Goal: Communication & Community: Answer question/provide support

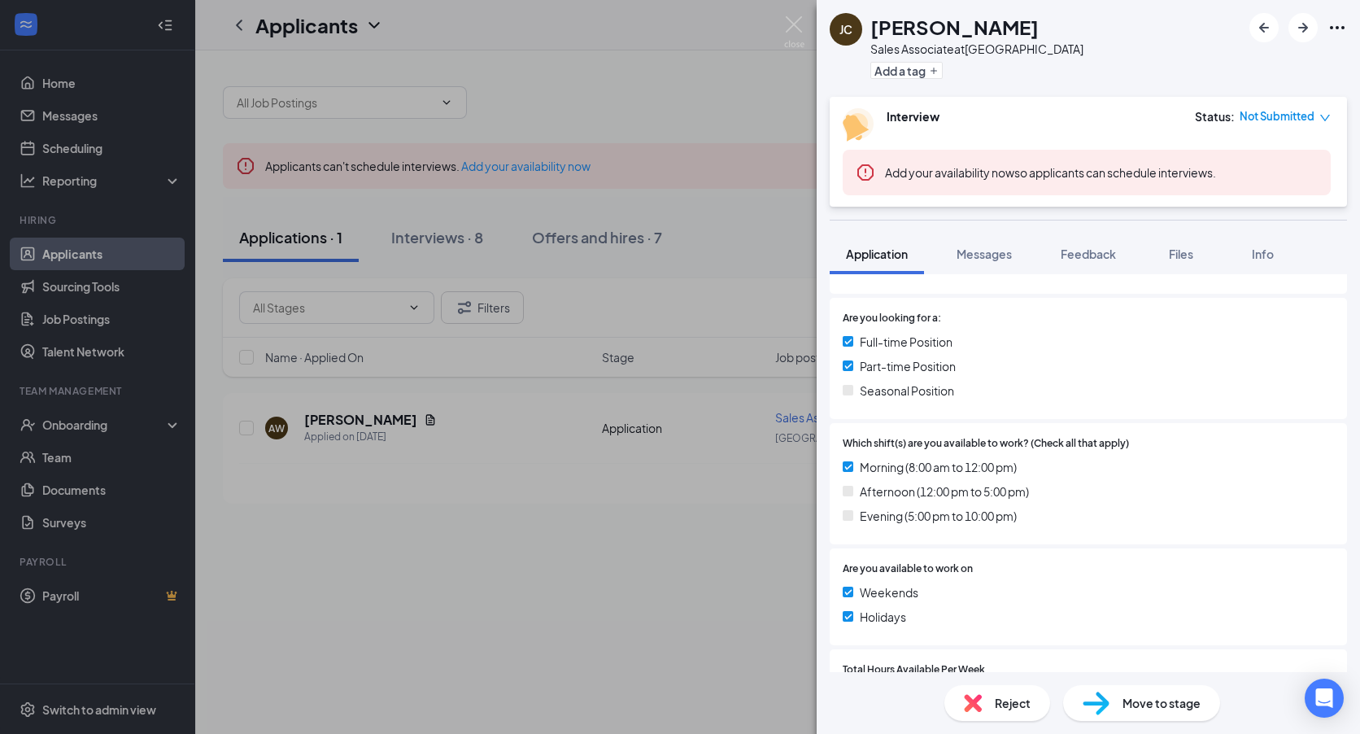
scroll to position [325, 0]
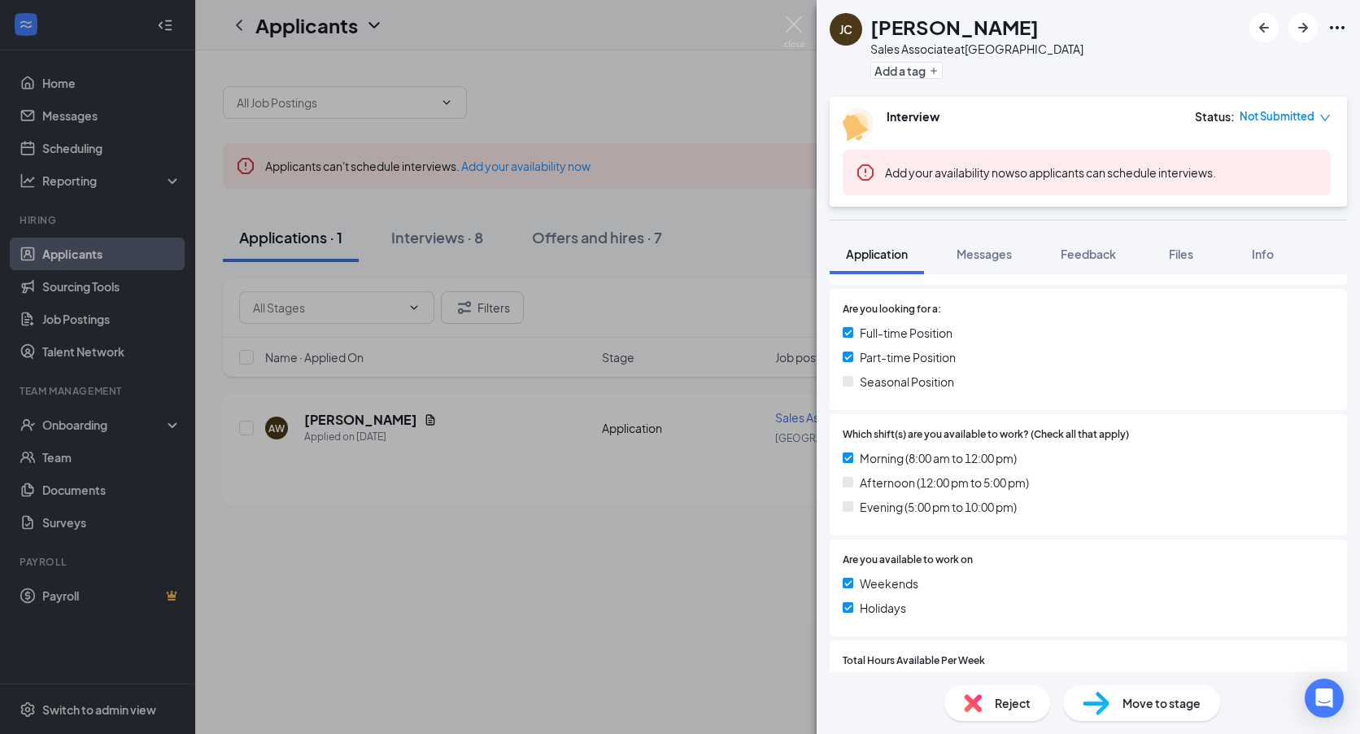
click at [525, 609] on div "[PERSON_NAME] Sales Associate at [GEOGRAPHIC_DATA] Add a tag Interview Status :…" at bounding box center [680, 367] width 1360 height 734
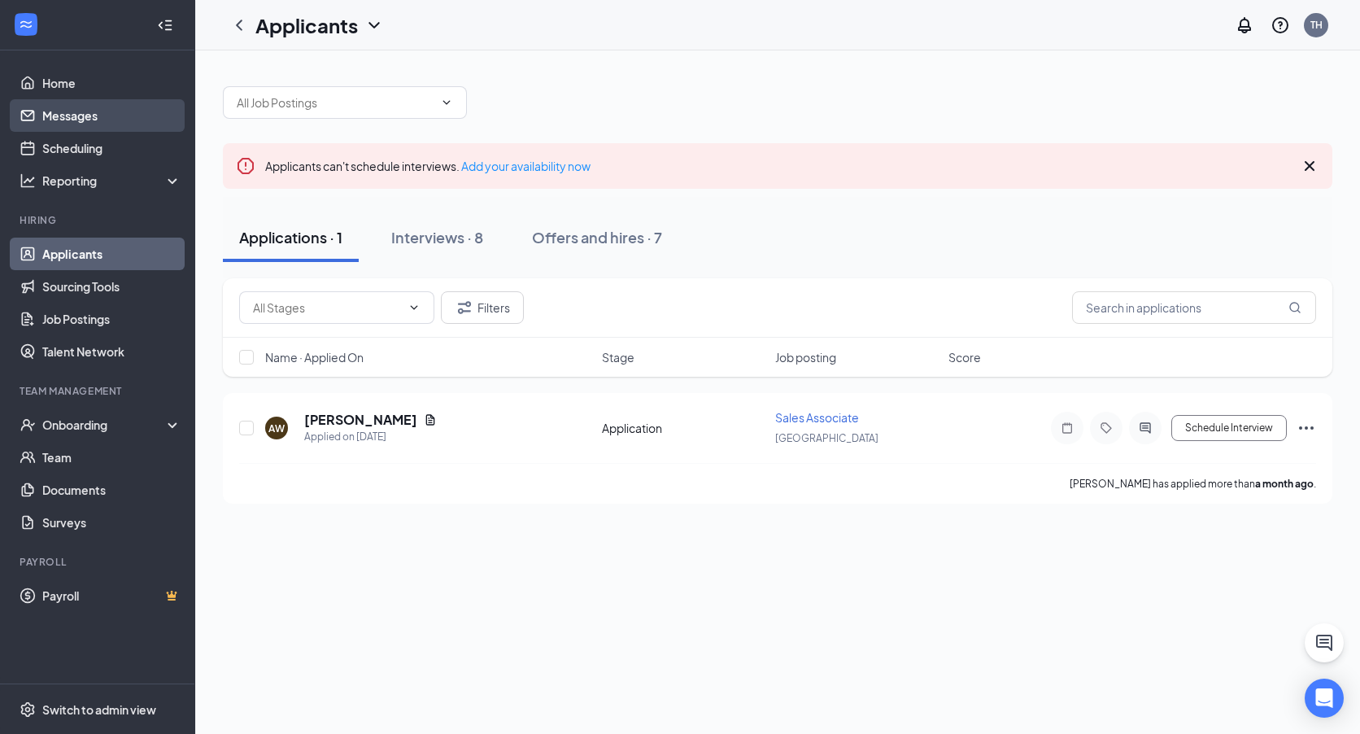
click at [121, 128] on link "Messages" at bounding box center [111, 115] width 139 height 33
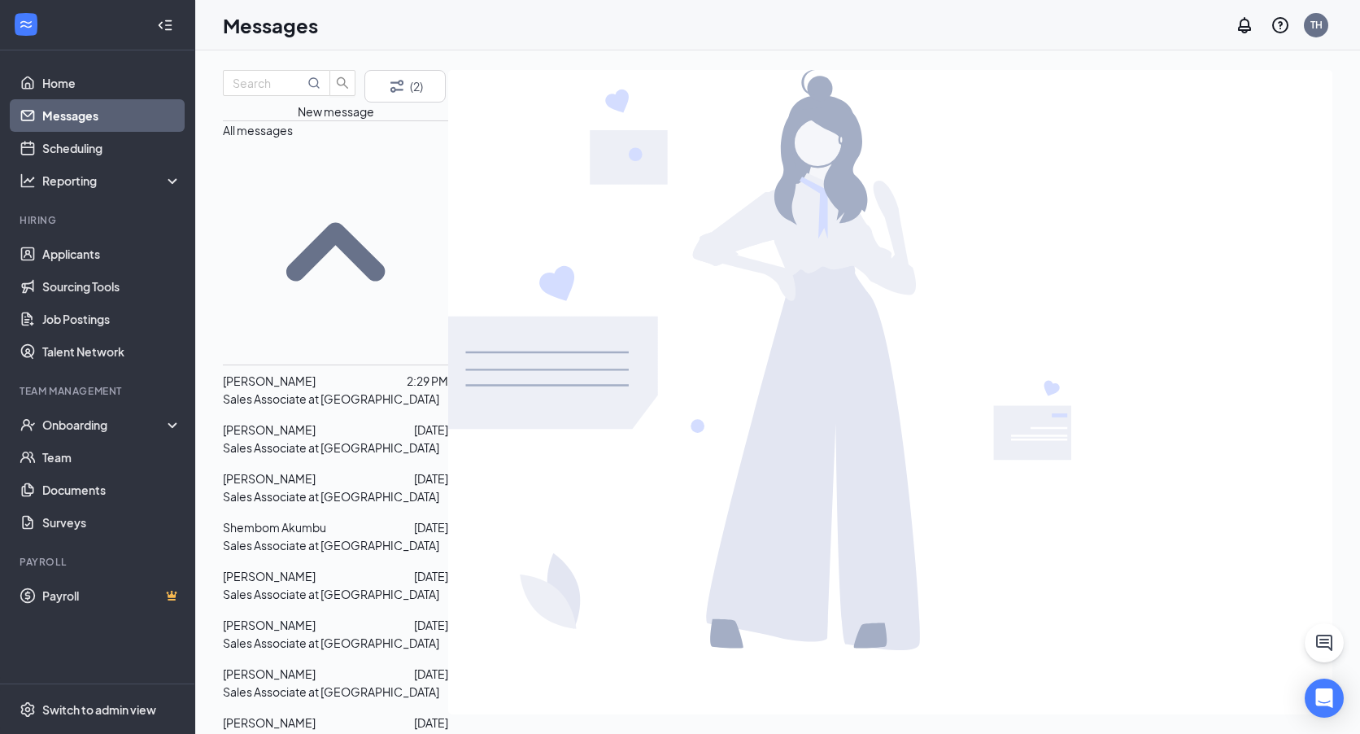
click at [367, 438] on p "Sales Associate at [GEOGRAPHIC_DATA]" at bounding box center [331, 447] width 216 height 18
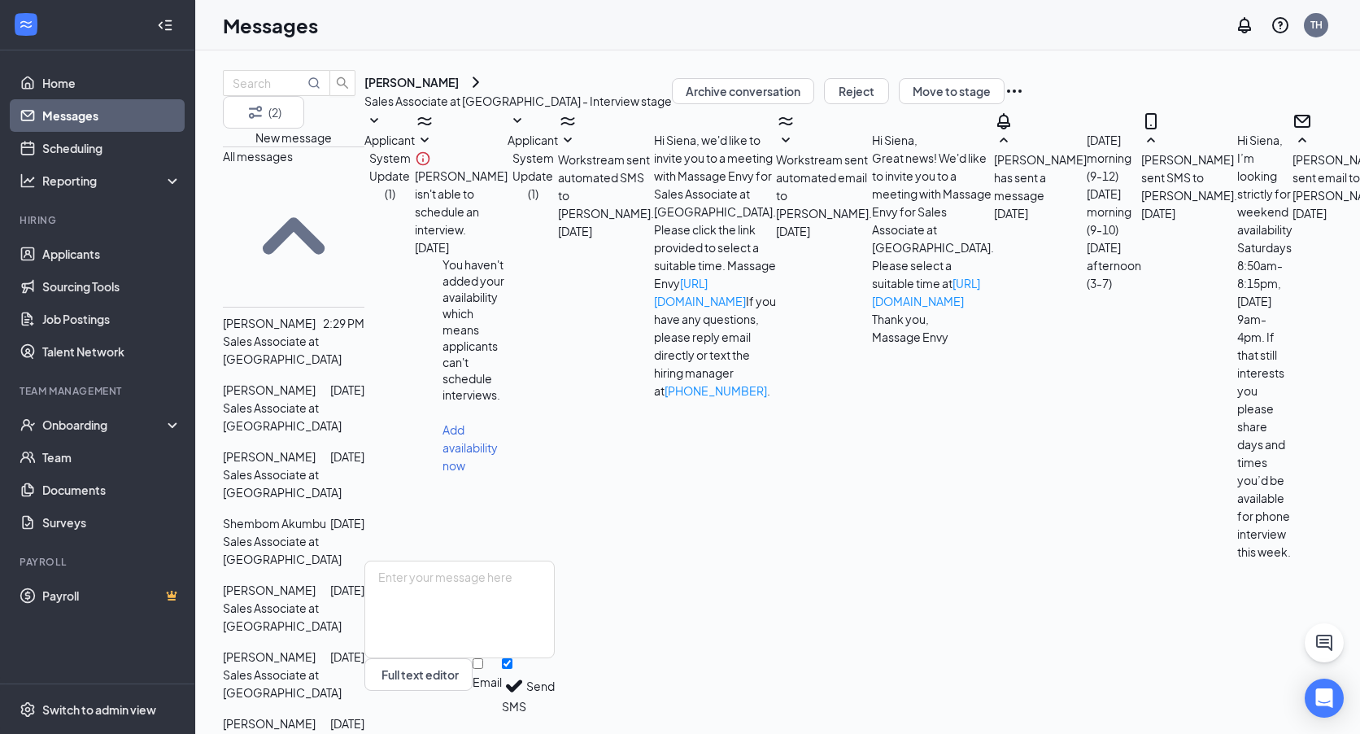
scroll to position [292, 0]
click at [330, 447] on div at bounding box center [323, 456] width 15 height 18
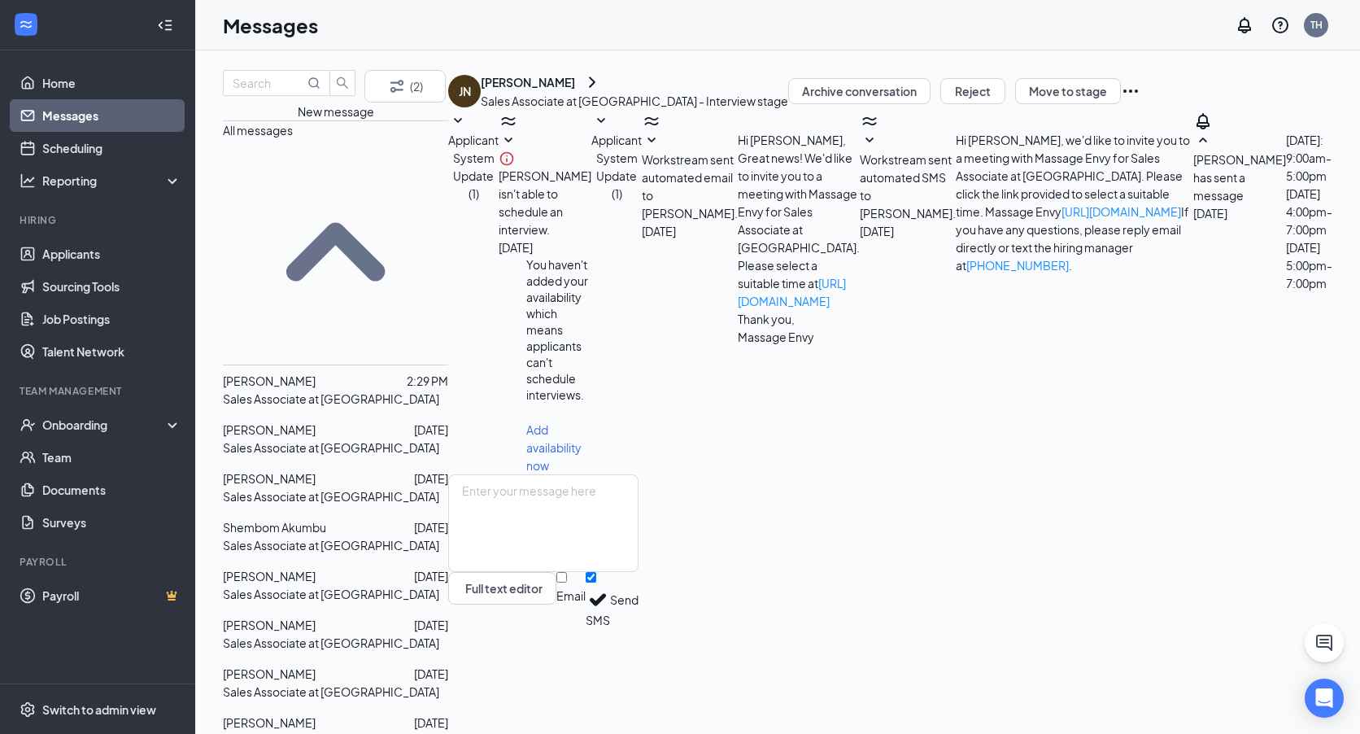
scroll to position [9, 0]
click at [343, 438] on p "Sales Associate at [GEOGRAPHIC_DATA]" at bounding box center [331, 447] width 216 height 18
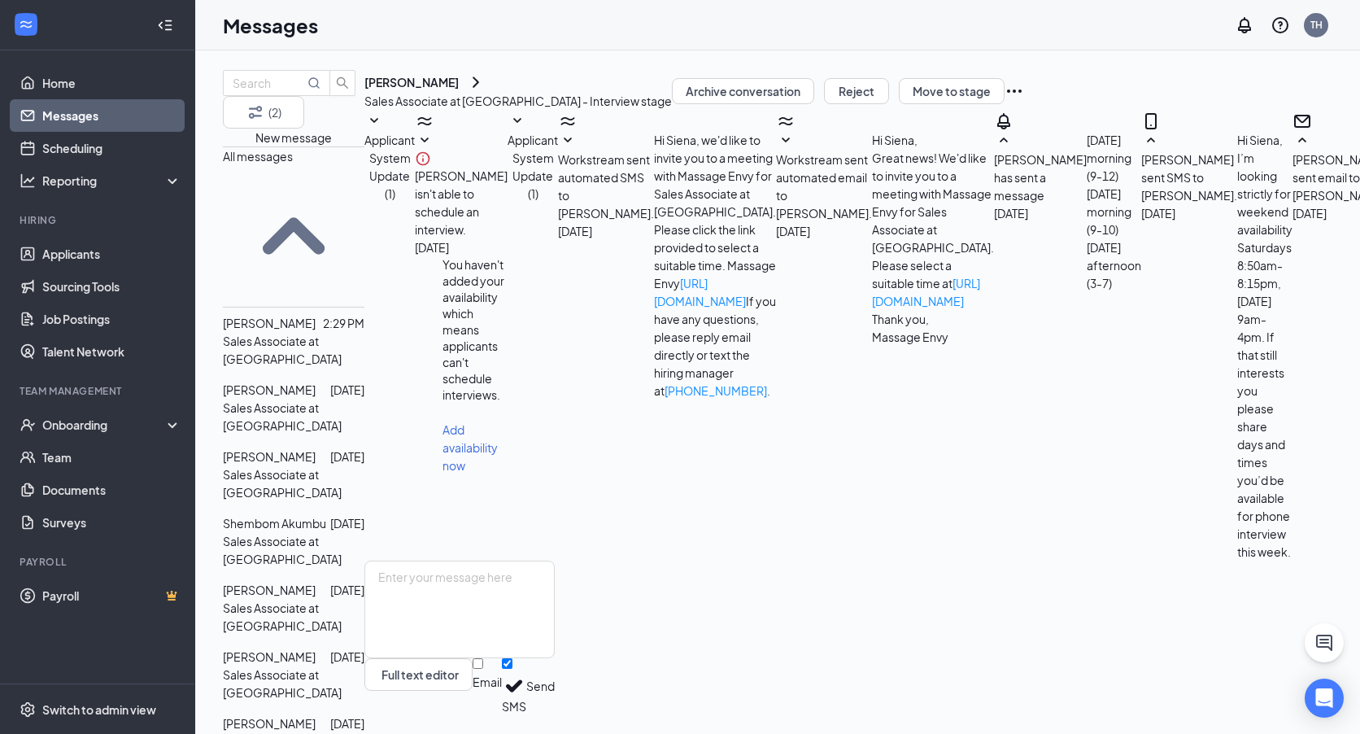
click at [337, 332] on p "Sales Associate at [GEOGRAPHIC_DATA]" at bounding box center [294, 350] width 142 height 36
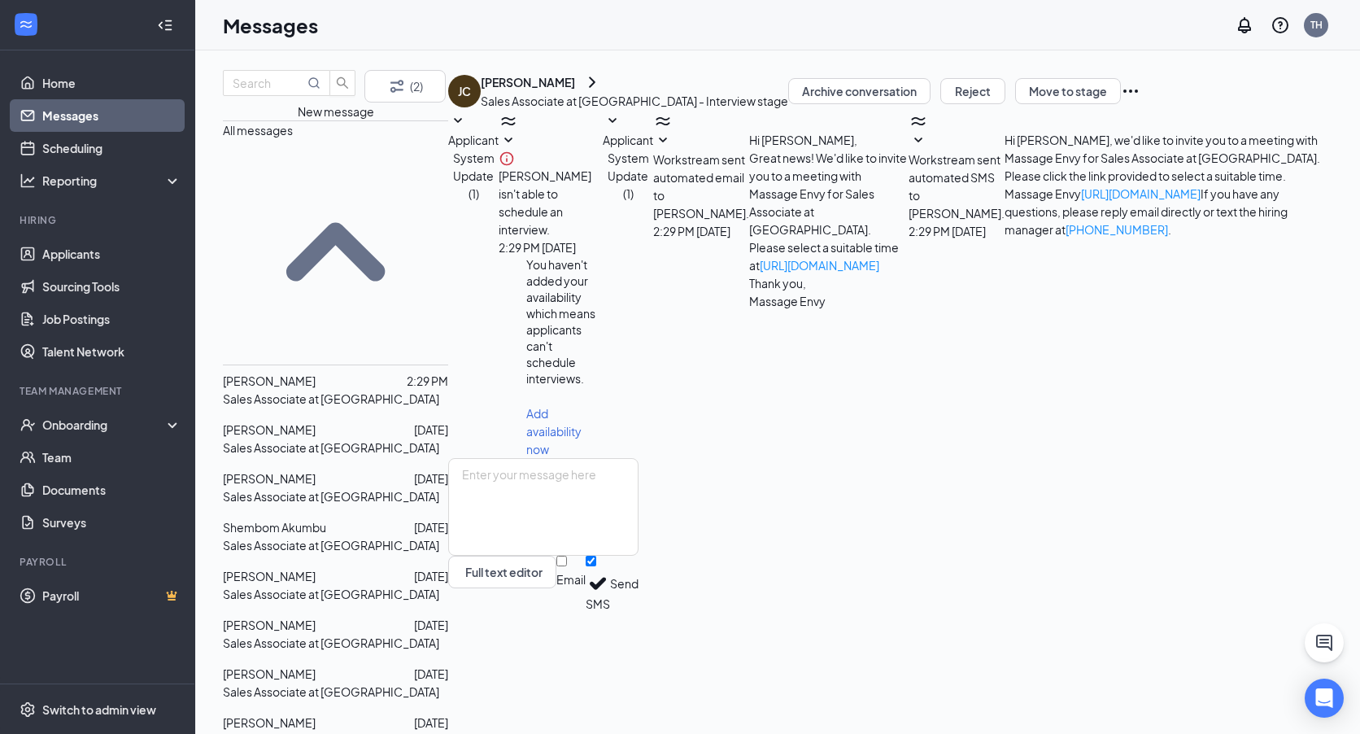
click at [575, 90] on div "[PERSON_NAME]" at bounding box center [528, 82] width 94 height 16
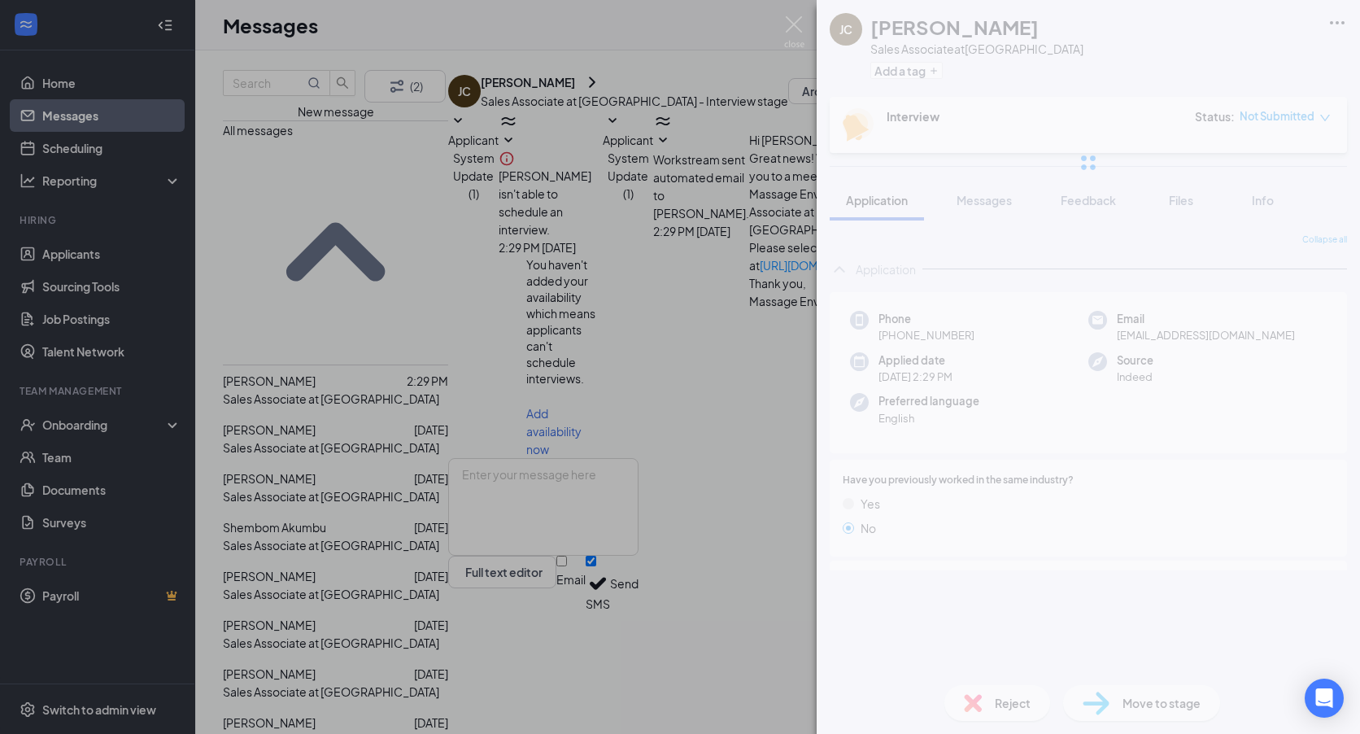
click at [602, 98] on div "[PERSON_NAME] Sales Associate at [GEOGRAPHIC_DATA] Add a tag Interview Status :…" at bounding box center [680, 367] width 1360 height 734
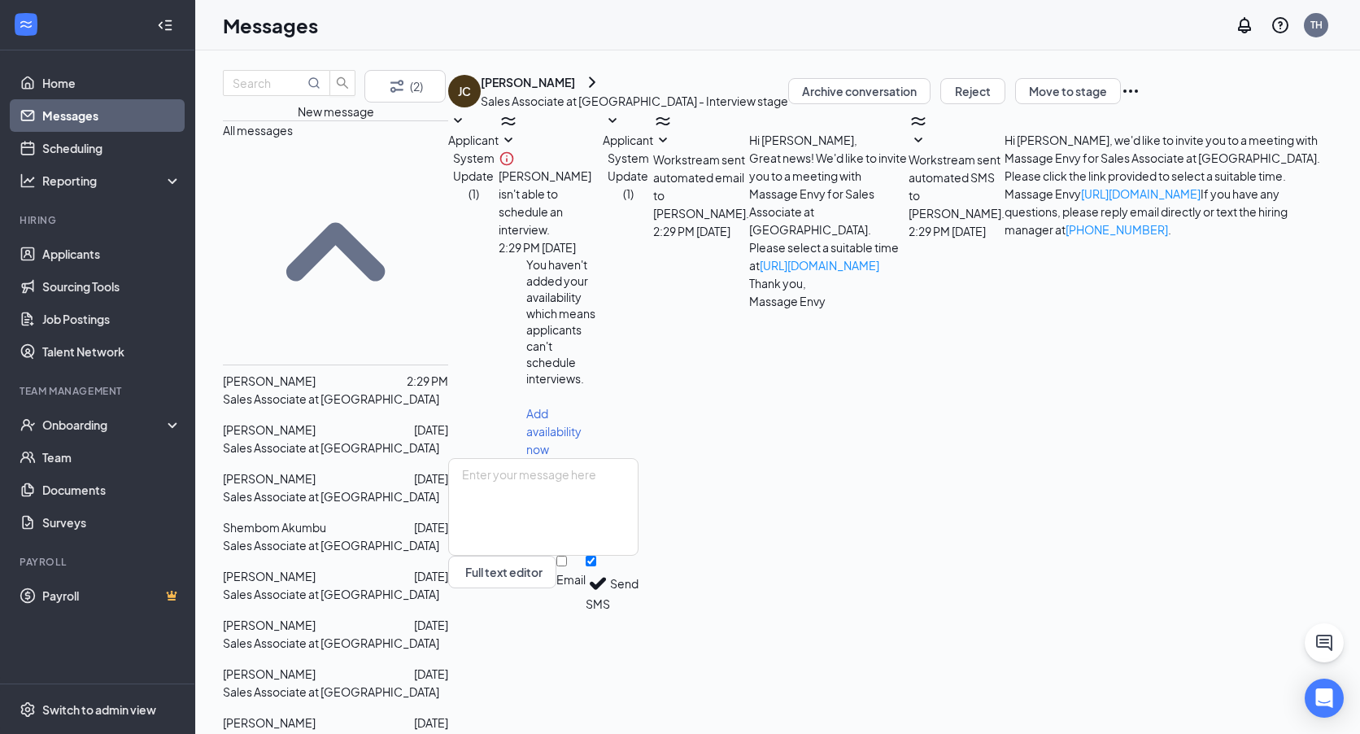
click at [287, 373] on span "[PERSON_NAME]" at bounding box center [269, 380] width 93 height 15
click at [345, 390] on p "Sales Associate at [GEOGRAPHIC_DATA]" at bounding box center [331, 399] width 216 height 18
click at [316, 373] on span "[PERSON_NAME]" at bounding box center [269, 380] width 93 height 15
click at [316, 422] on span "[PERSON_NAME]" at bounding box center [269, 429] width 93 height 15
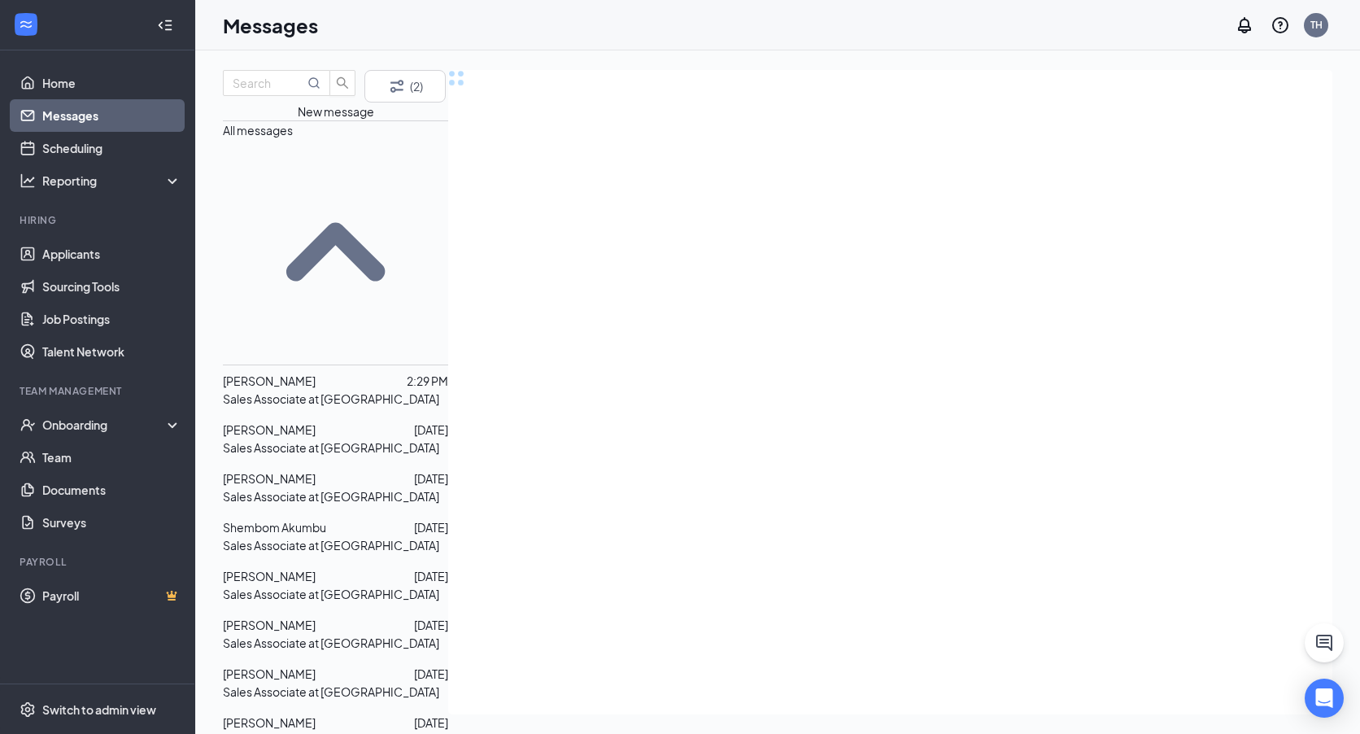
click at [330, 390] on p "Sales Associate at [GEOGRAPHIC_DATA]" at bounding box center [331, 399] width 216 height 18
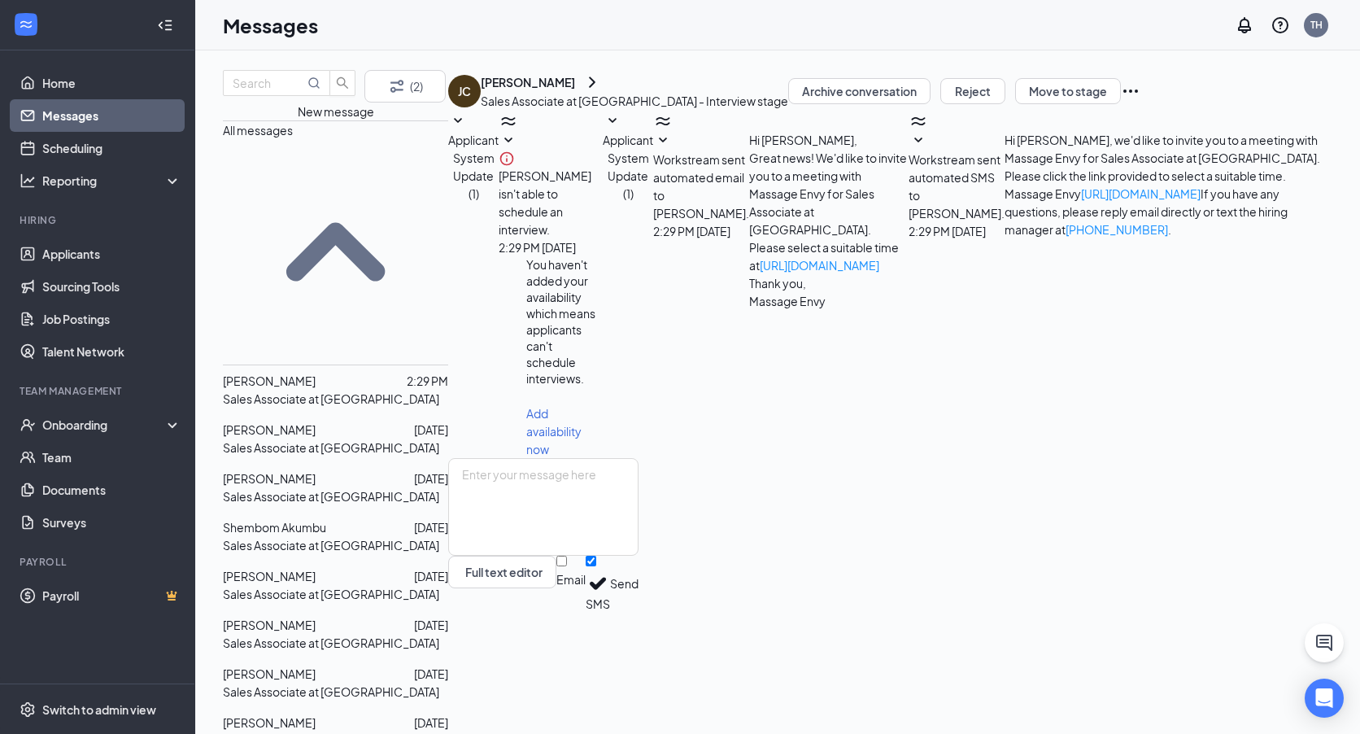
click at [462, 123] on icon "SmallChevronDown" at bounding box center [458, 120] width 8 height 5
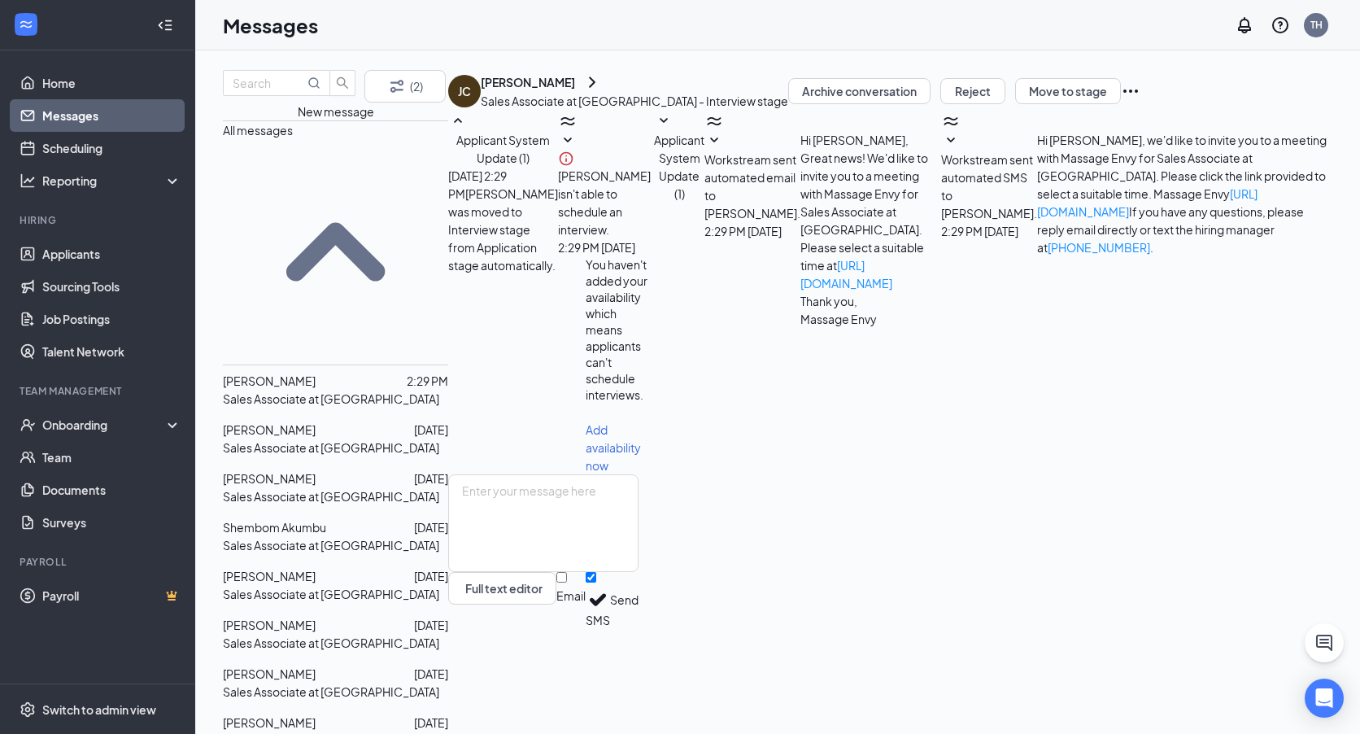
click at [550, 158] on span "Applicant System Update (1)" at bounding box center [503, 149] width 94 height 33
